Goal: Transaction & Acquisition: Obtain resource

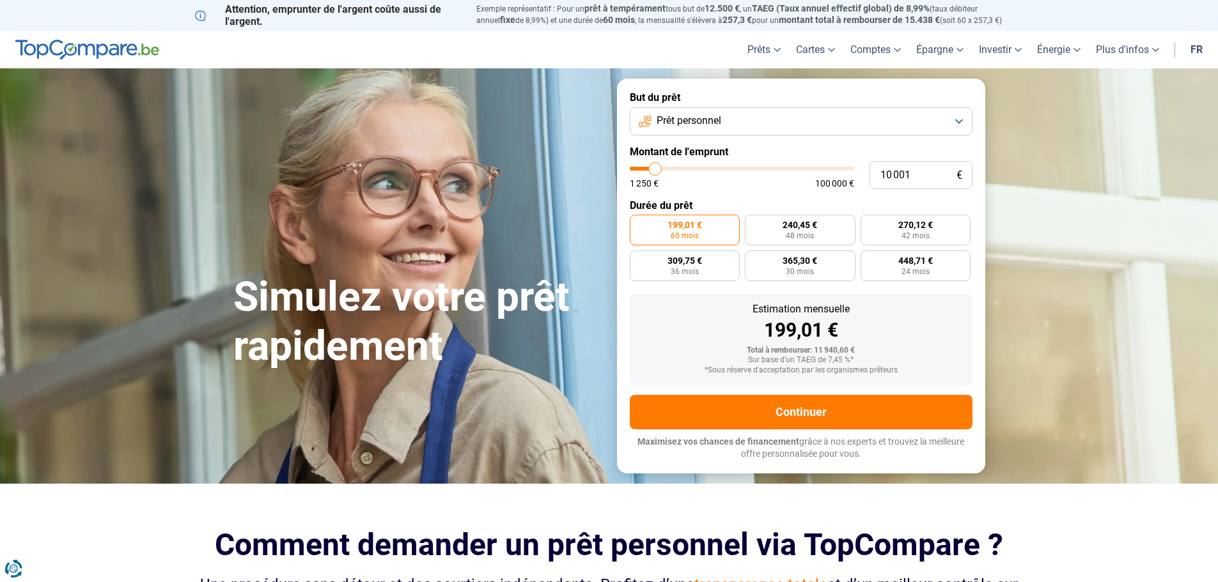
click at [721, 125] on span "Prêt personnel" at bounding box center [689, 121] width 65 height 14
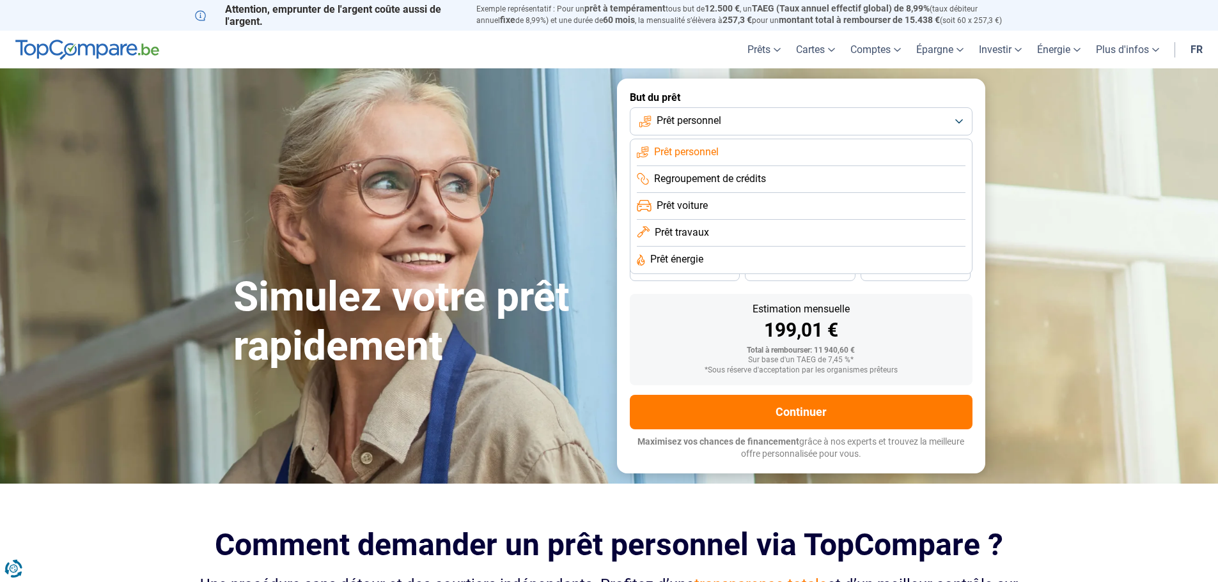
click at [729, 211] on li "Prêt voiture" at bounding box center [801, 206] width 329 height 27
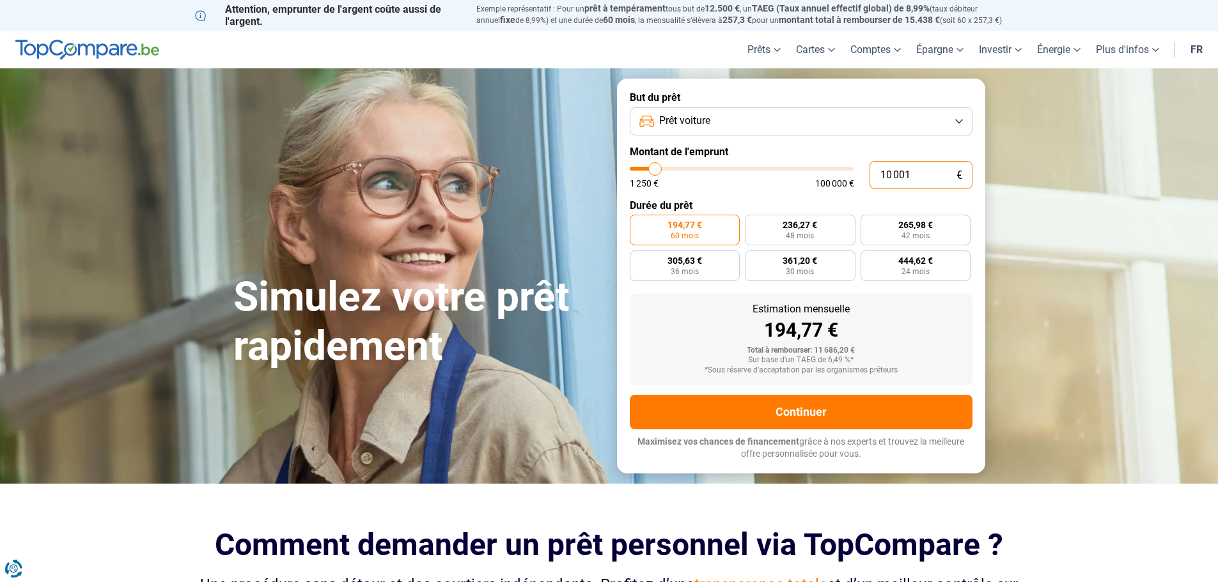
drag, startPoint x: 893, startPoint y: 175, endPoint x: 837, endPoint y: 176, distance: 56.3
click at [837, 176] on div "10 001 € 1 250 € 100 000 €" at bounding box center [801, 175] width 343 height 28
type input "4"
type input "1250"
type input "42"
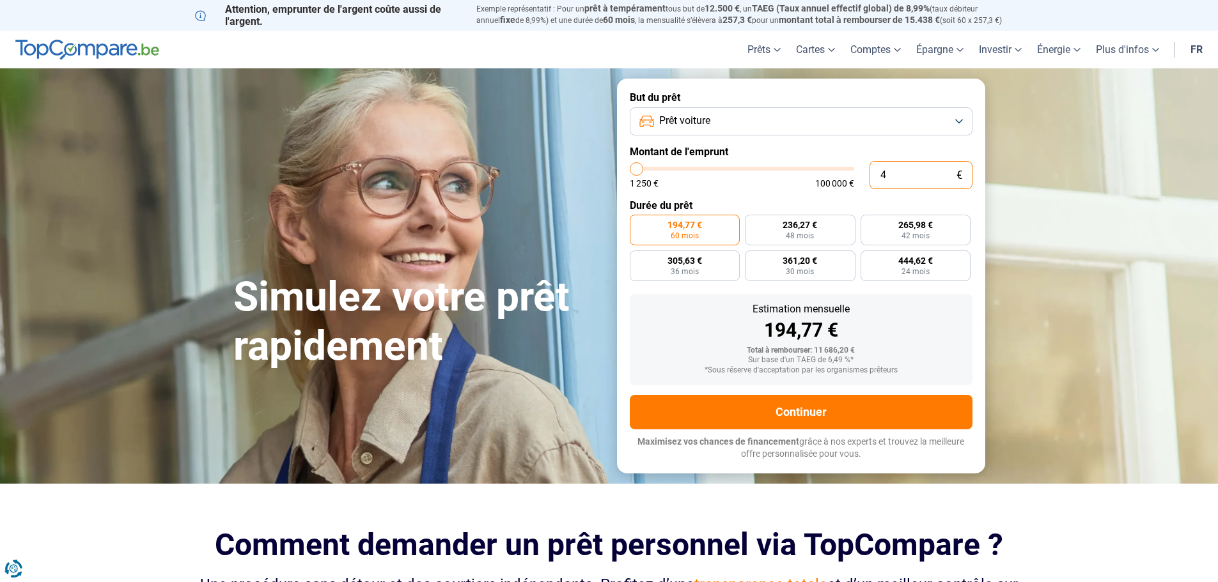
type input "1250"
type input "420"
type input "1250"
type input "4 200"
type input "4250"
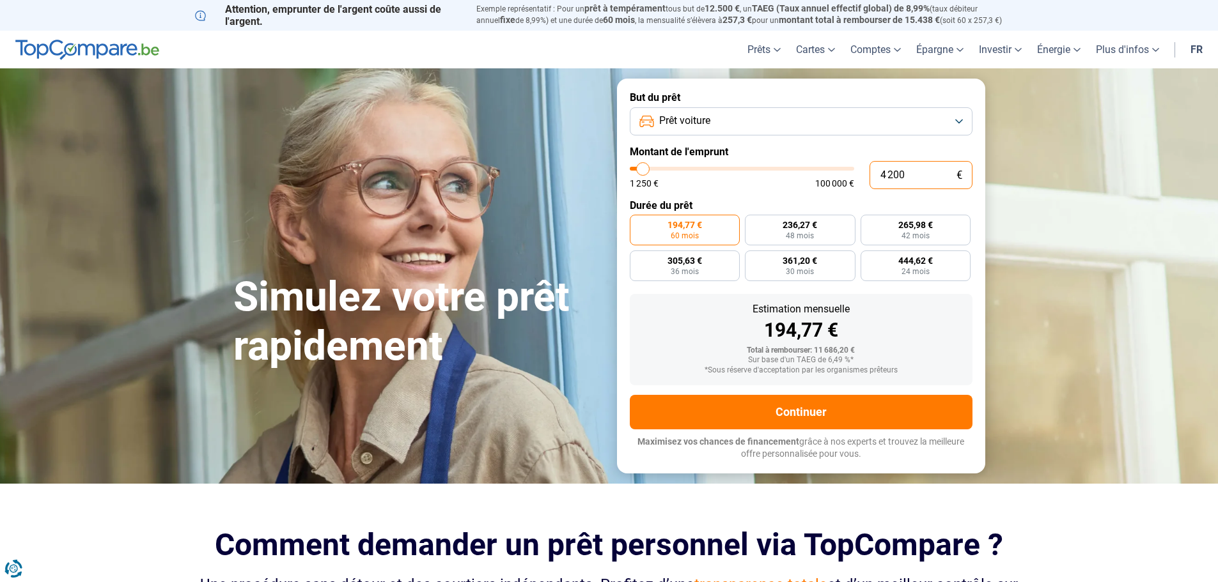
type input "42 000"
type input "42000"
radio input "false"
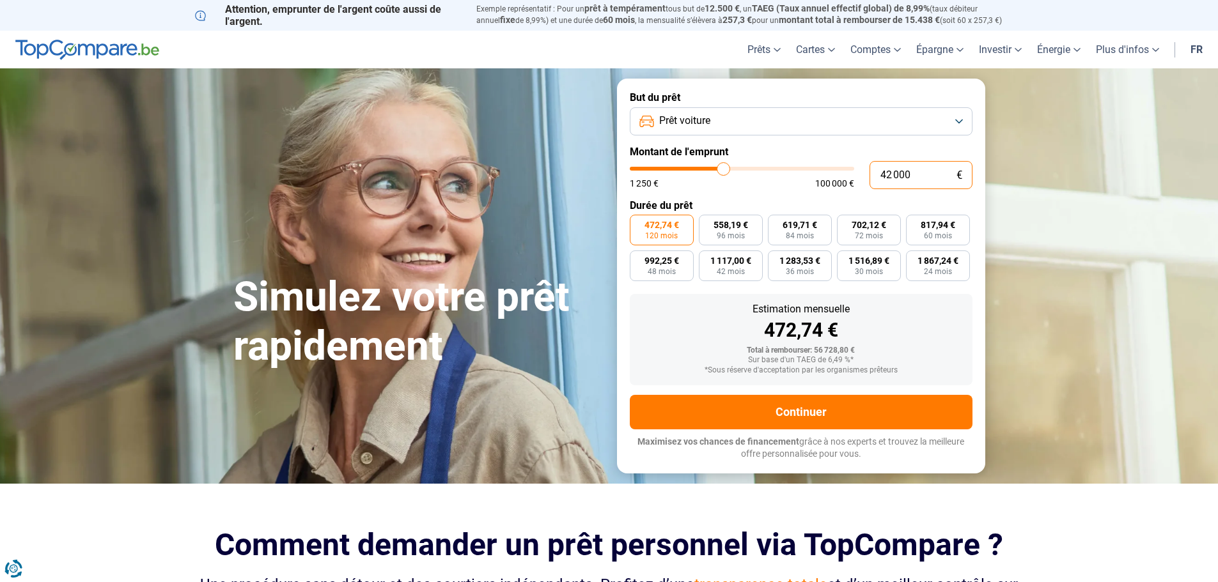
type input "42 000"
click at [735, 198] on form "But du prêt Prêt voiture Montant de l'emprunt 42 000 € 1 250 € 100 000 € Durée …" at bounding box center [801, 276] width 368 height 394
click at [938, 231] on label "817,94 € 60 mois" at bounding box center [938, 230] width 64 height 31
click at [914, 223] on input "817,94 € 60 mois" at bounding box center [910, 219] width 8 height 8
radio input "true"
